Goal: Transaction & Acquisition: Purchase product/service

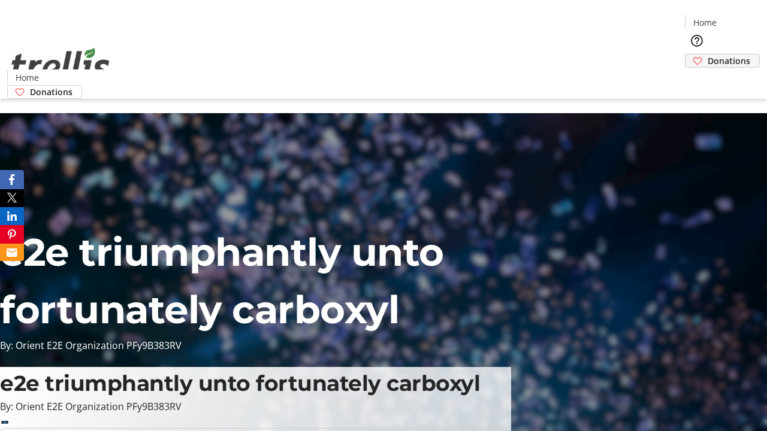
click at [707, 55] on span "Donations" at bounding box center [728, 61] width 43 height 13
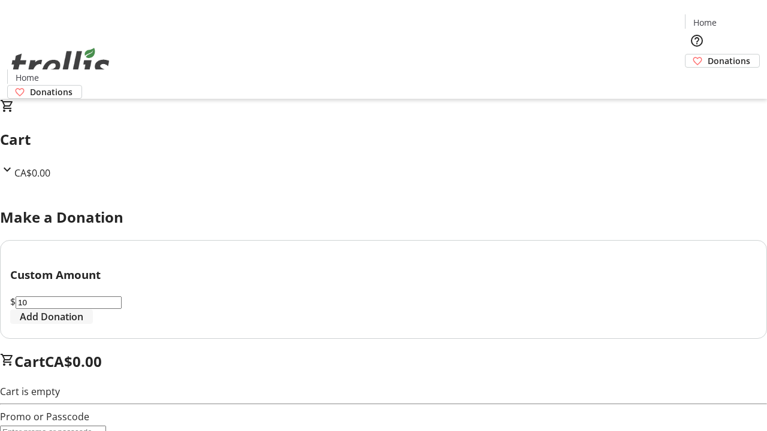
click at [83, 324] on span "Add Donation" at bounding box center [51, 317] width 63 height 14
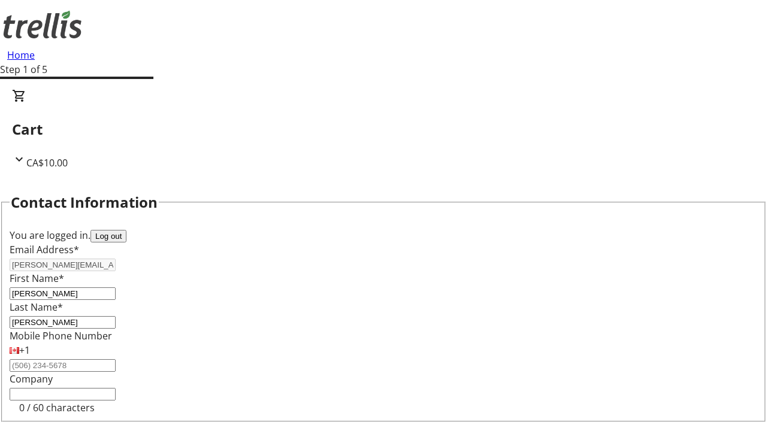
select select "CA"
type input "[STREET_ADDRESS][PERSON_NAME]"
type input "Kelowna"
select select "BC"
type input "Kelowna"
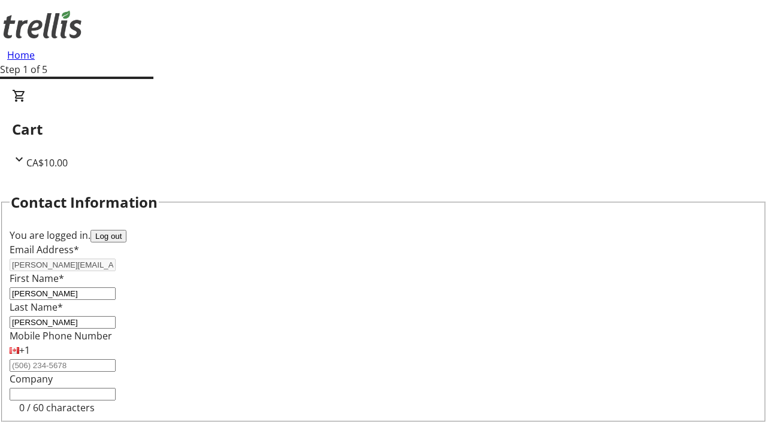
type input "V1Y 0C2"
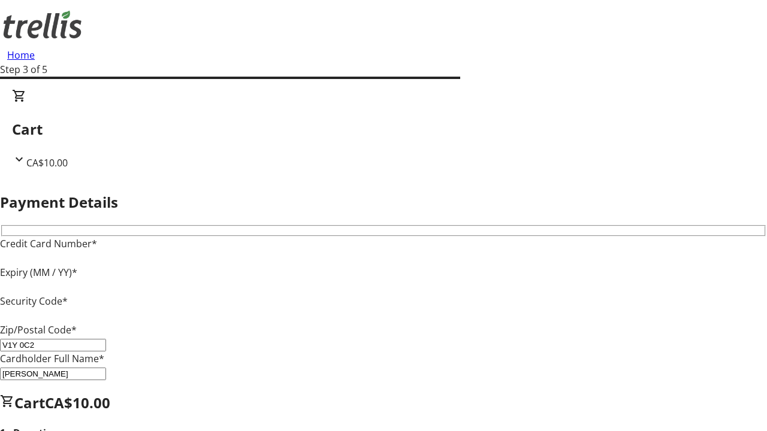
type input "V1Y 0C2"
